Goal: Task Accomplishment & Management: Use online tool/utility

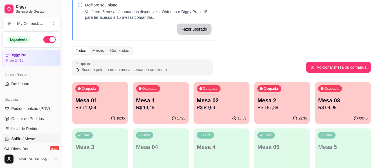
click at [343, 104] on p "Mesa 03" at bounding box center [343, 101] width 50 height 8
click at [342, 100] on p "Mesa 03" at bounding box center [343, 101] width 50 height 8
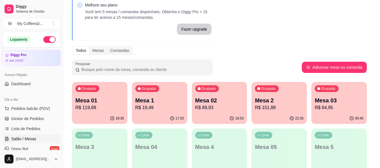
click at [342, 100] on p "Mesa 03" at bounding box center [339, 101] width 49 height 8
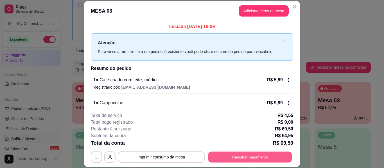
click at [256, 156] on button "Registrar pagamento" at bounding box center [250, 157] width 84 height 11
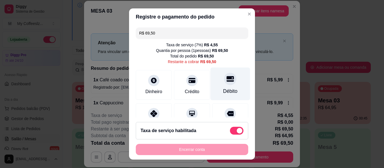
click at [223, 93] on div "Débito" at bounding box center [230, 91] width 14 height 7
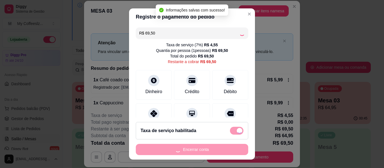
type input "R$ 0,00"
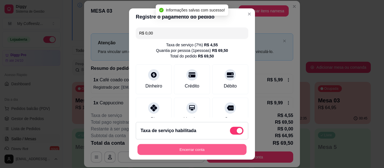
click at [204, 151] on button "Encerrar conta" at bounding box center [192, 150] width 109 height 11
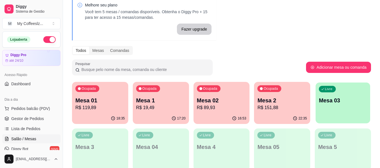
click at [345, 101] on p "Mesa 03" at bounding box center [343, 101] width 48 height 8
click at [345, 101] on p "Mesa 03" at bounding box center [343, 101] width 50 height 8
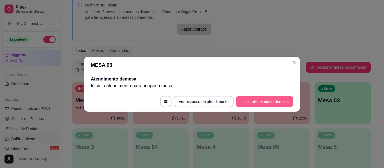
click at [248, 102] on button "Iniciar atendimento de mesa" at bounding box center [264, 101] width 57 height 11
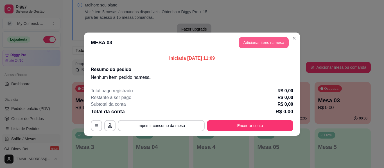
click at [256, 43] on button "Adicionar itens na mesa" at bounding box center [264, 42] width 50 height 11
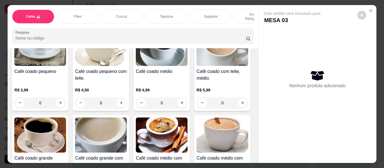
scroll to position [141, 0]
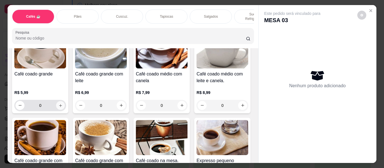
click at [63, 104] on icon "increase-product-quantity" at bounding box center [61, 106] width 4 height 4
type input "1"
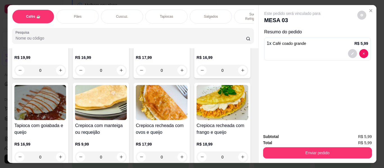
scroll to position [1519, 0]
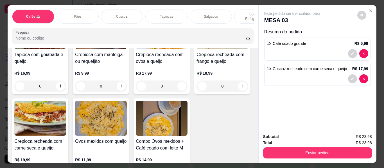
scroll to position [1575, 0]
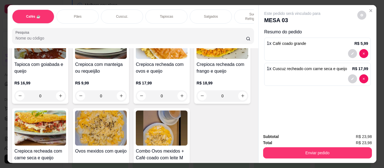
type input "0"
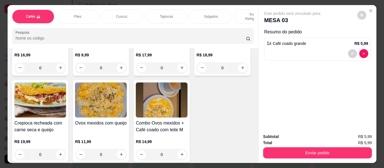
scroll to position [1631, 0]
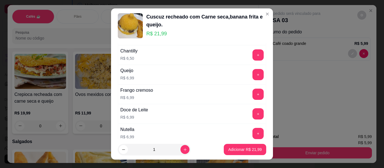
scroll to position [84, 0]
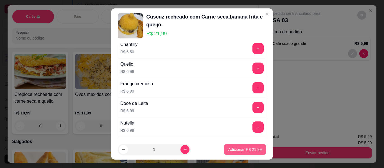
click at [243, 149] on p "Adicionar R$ 21,99" at bounding box center [244, 150] width 33 height 6
type input "1"
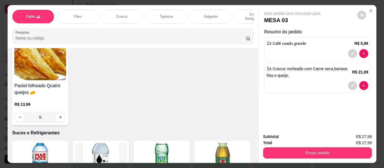
scroll to position [1969, 0]
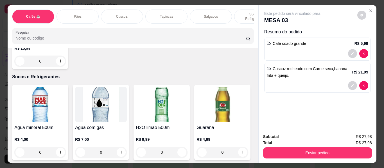
click at [237, 11] on div "Sucos e Refrigerantes" at bounding box center [255, 17] width 42 height 14
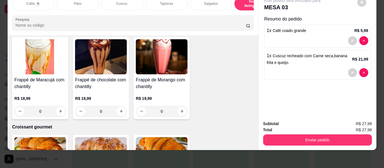
scroll to position [2905, 0]
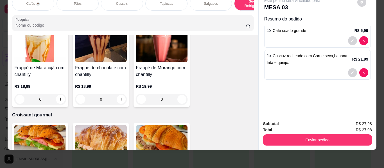
type input "1"
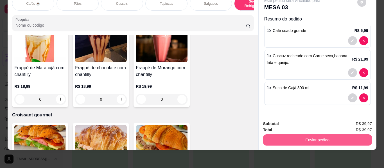
click at [294, 135] on button "Enviar pedido" at bounding box center [317, 140] width 109 height 11
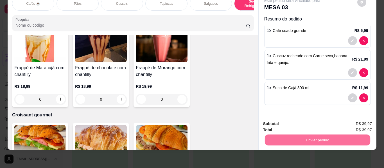
click at [357, 123] on button "Enviar pedido" at bounding box center [357, 122] width 32 height 11
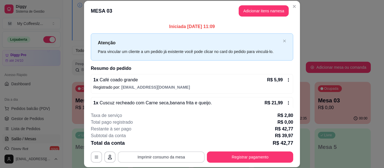
click at [192, 156] on button "Imprimir consumo da mesa" at bounding box center [161, 157] width 87 height 11
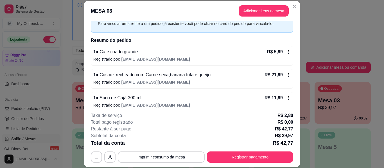
scroll to position [34, 0]
